Goal: Task Accomplishment & Management: Manage account settings

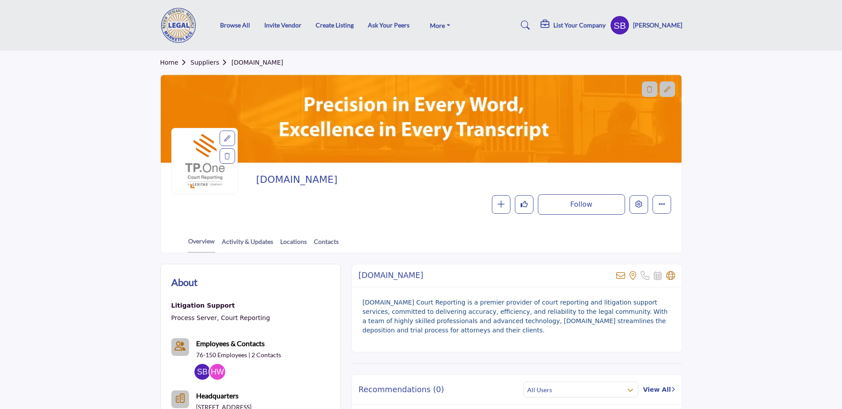
click at [586, 24] on h5 "List Your Company" at bounding box center [579, 25] width 52 height 8
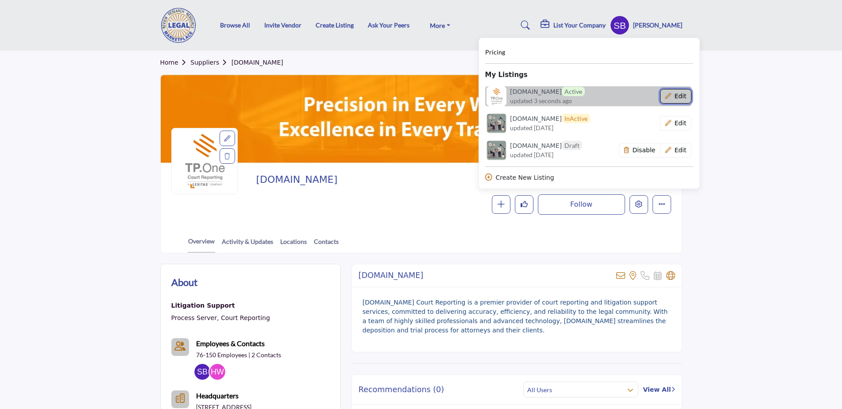
click at [688, 94] on button "Edit" at bounding box center [675, 96] width 31 height 15
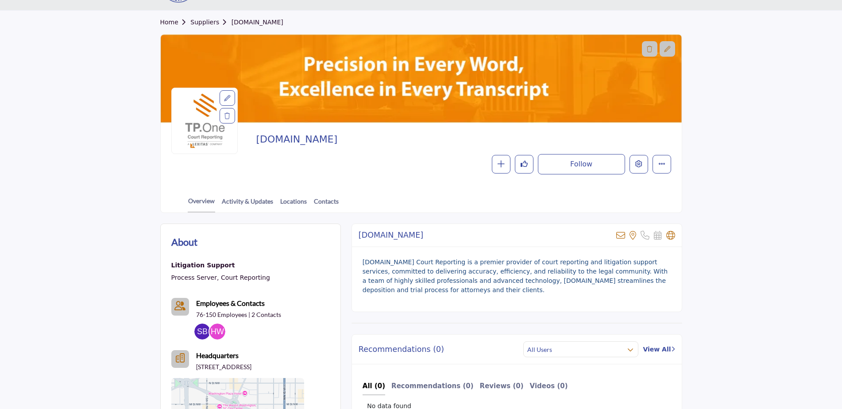
scroll to position [59, 0]
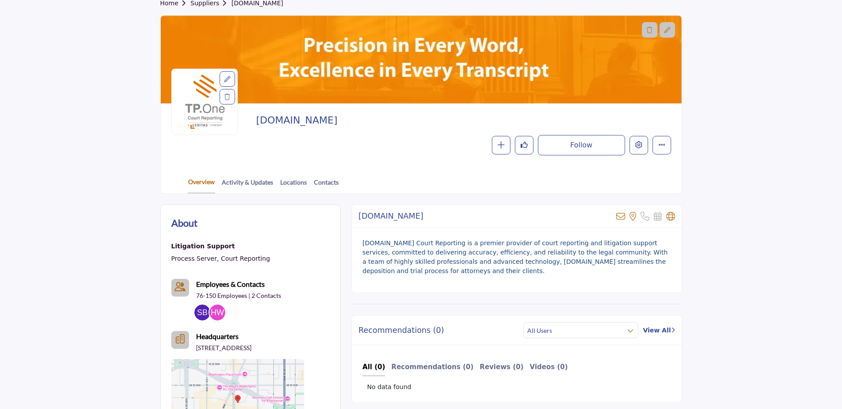
click at [203, 182] on link "Overview" at bounding box center [201, 185] width 27 height 16
click at [659, 150] on button "More details" at bounding box center [661, 145] width 19 height 19
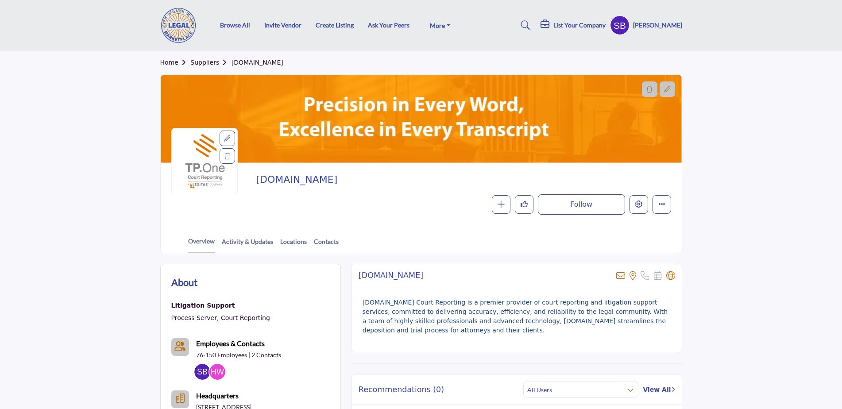
click at [657, 29] on h5 "[PERSON_NAME]" at bounding box center [657, 25] width 49 height 9
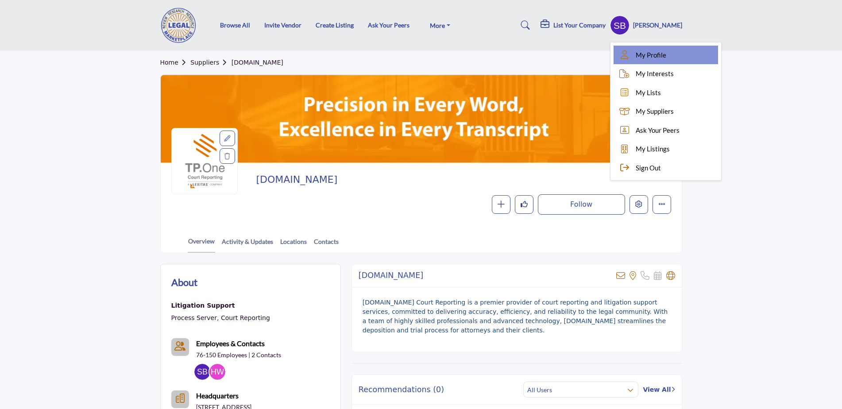
click at [651, 54] on span "My Profile" at bounding box center [650, 55] width 31 height 10
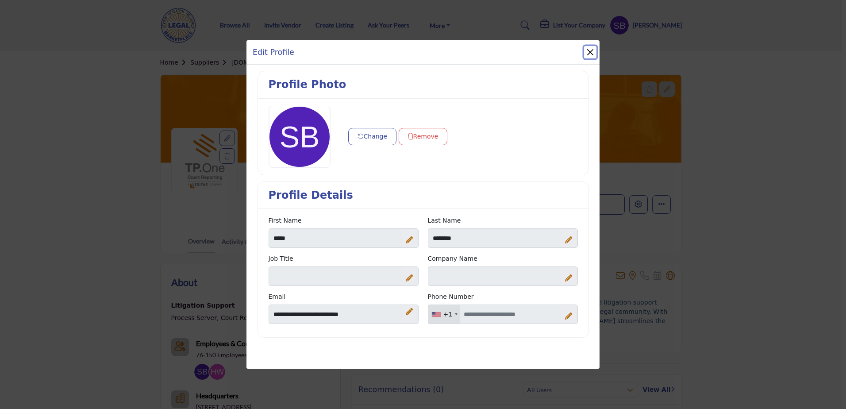
click at [585, 48] on button "Close" at bounding box center [590, 52] width 12 height 12
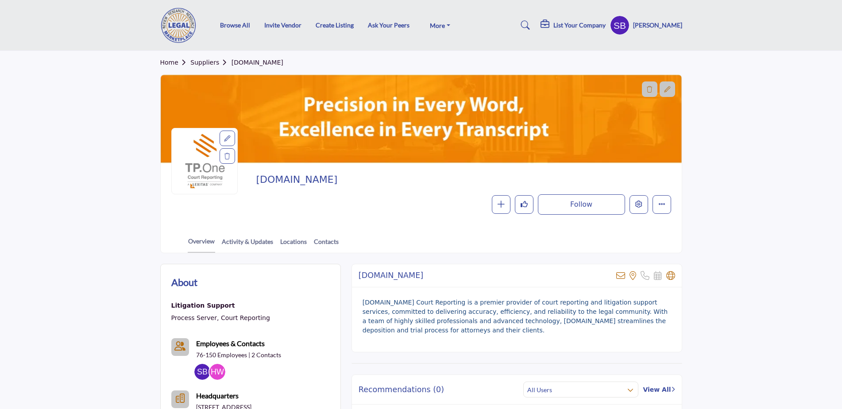
click at [272, 176] on h2 "[DOMAIN_NAME]" at bounding box center [461, 180] width 410 height 12
drag, startPoint x: 550, startPoint y: 215, endPoint x: 560, endPoint y: 215, distance: 10.2
click at [560, 215] on div "[DOMAIN_NAME] Follow Following Message Recommend Add to My Suppliers" at bounding box center [421, 194] width 521 height 62
click at [661, 206] on icon "More details" at bounding box center [661, 203] width 7 height 7
click at [743, 193] on section "Home Suppliers [DOMAIN_NAME] [DOMAIN_NAME] Follow Following Message" at bounding box center [421, 152] width 842 height 202
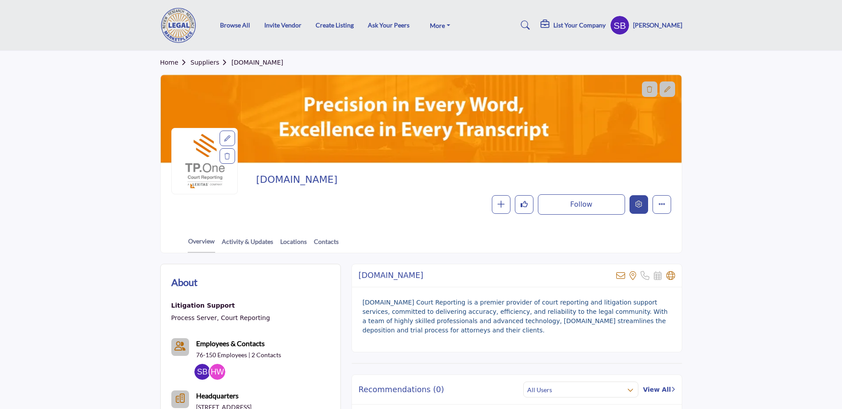
click at [631, 206] on button "Edit company" at bounding box center [638, 204] width 19 height 19
click at [635, 209] on button "Edit company" at bounding box center [638, 204] width 19 height 19
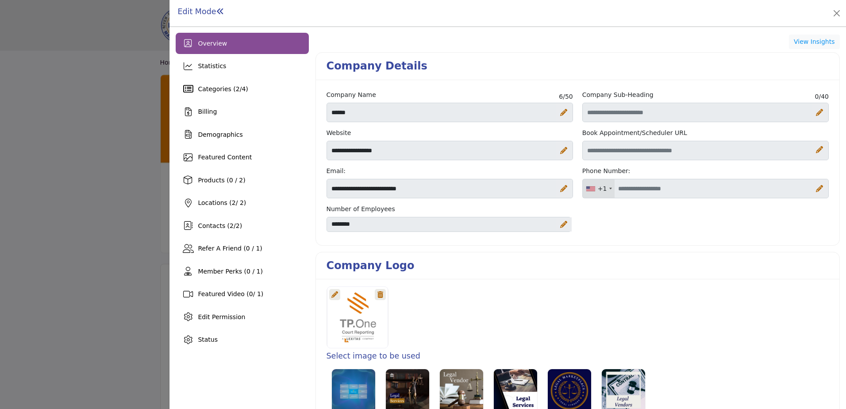
click at [560, 112] on icon at bounding box center [563, 112] width 7 height 7
click at [414, 118] on input "******" at bounding box center [450, 112] width 246 height 19
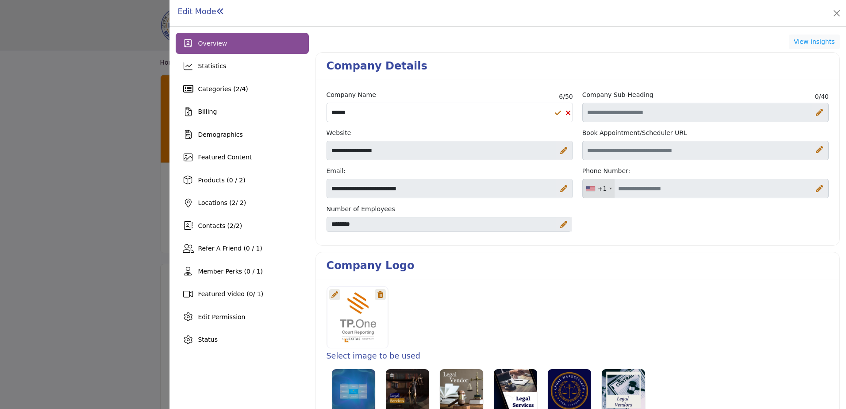
click at [596, 279] on div "Select image to be used" at bounding box center [577, 352] width 523 height 146
click at [201, 219] on div "Contacts ( 2 / 2 )" at bounding box center [242, 225] width 133 height 21
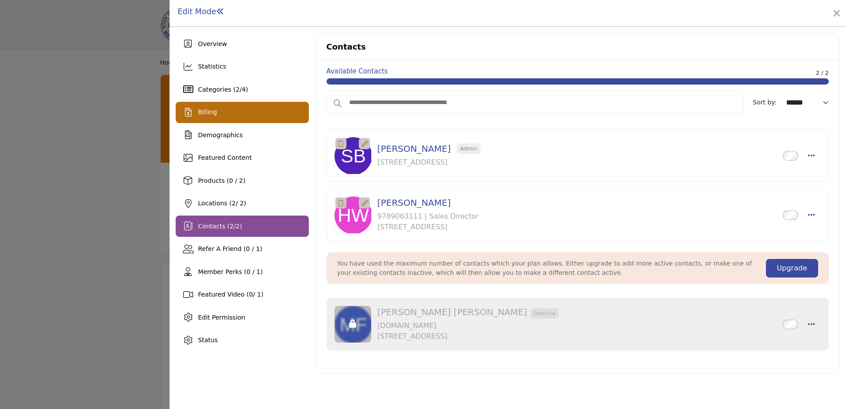
click at [275, 116] on div "Billing" at bounding box center [242, 112] width 133 height 21
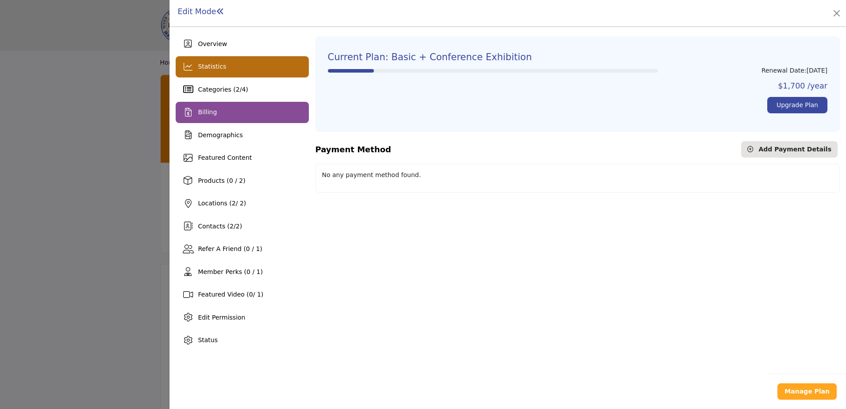
click at [258, 67] on div "Statistics" at bounding box center [242, 66] width 133 height 21
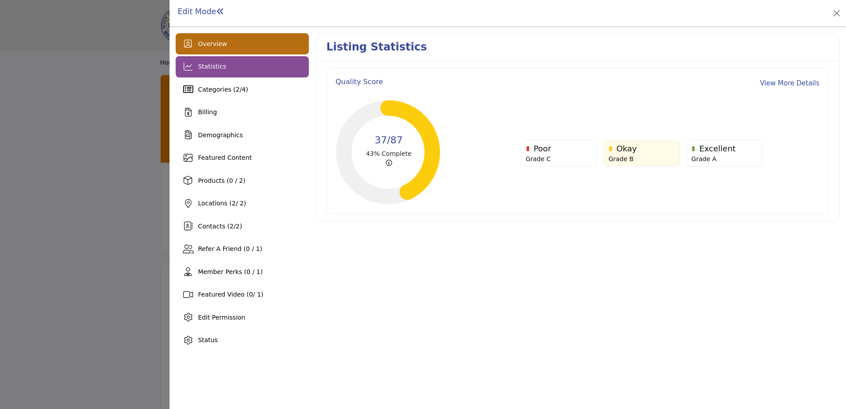
click at [244, 50] on div "Overview" at bounding box center [242, 43] width 133 height 21
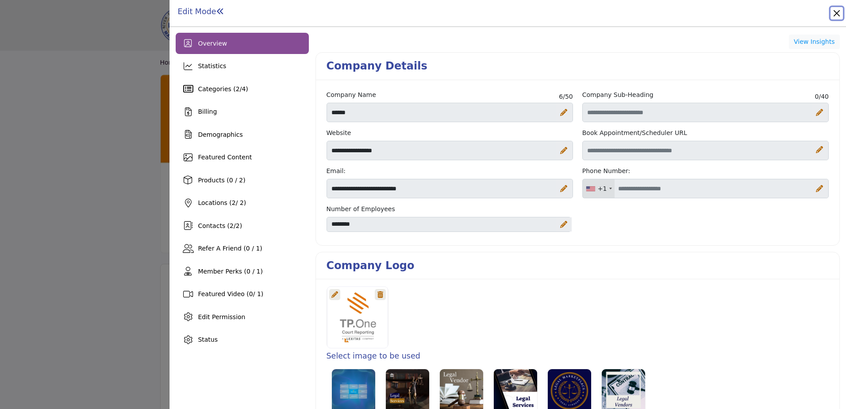
click at [834, 15] on button "Close" at bounding box center [836, 13] width 12 height 12
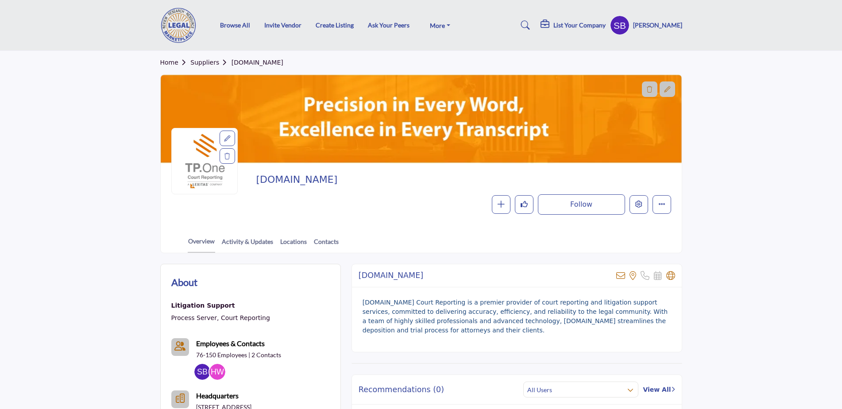
click at [789, 193] on section "Home Suppliers [DOMAIN_NAME] [DOMAIN_NAME] Follow Following Message" at bounding box center [421, 152] width 842 height 202
